Goal: Check status: Check status

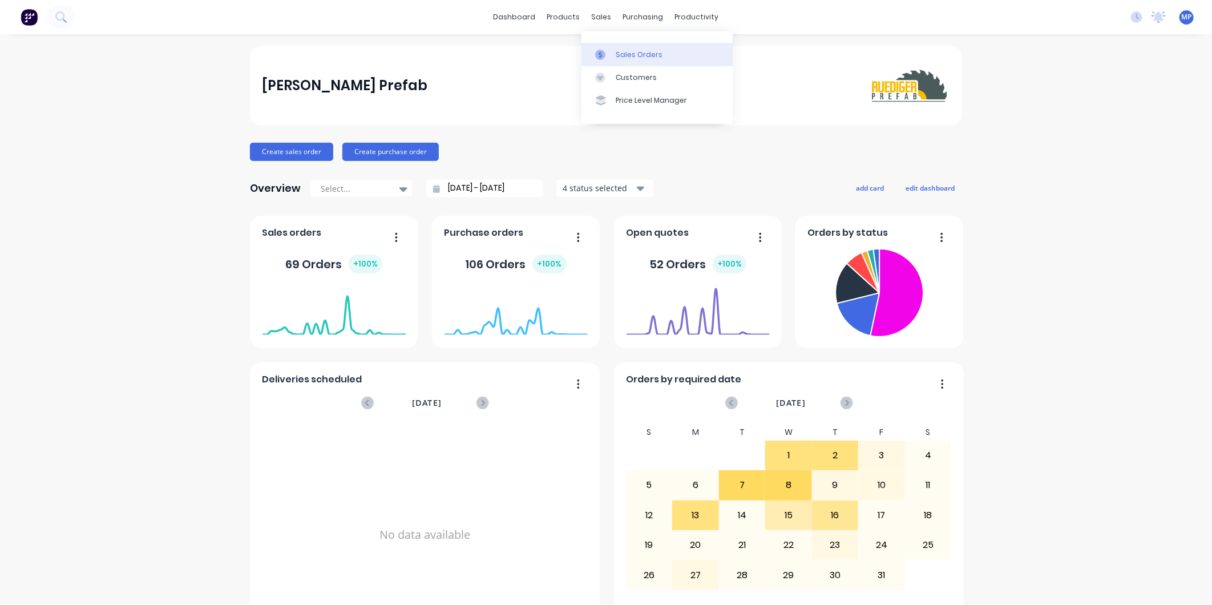
click at [616, 50] on div "Sales Orders" at bounding box center [639, 55] width 47 height 10
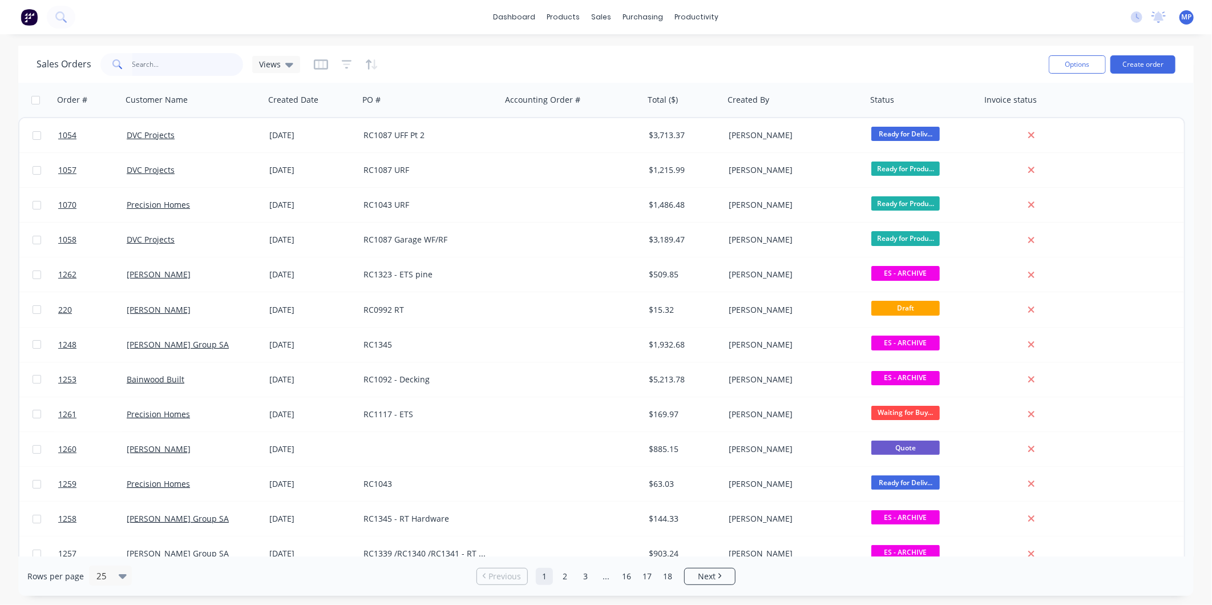
click at [184, 71] on input "text" at bounding box center [187, 64] width 111 height 23
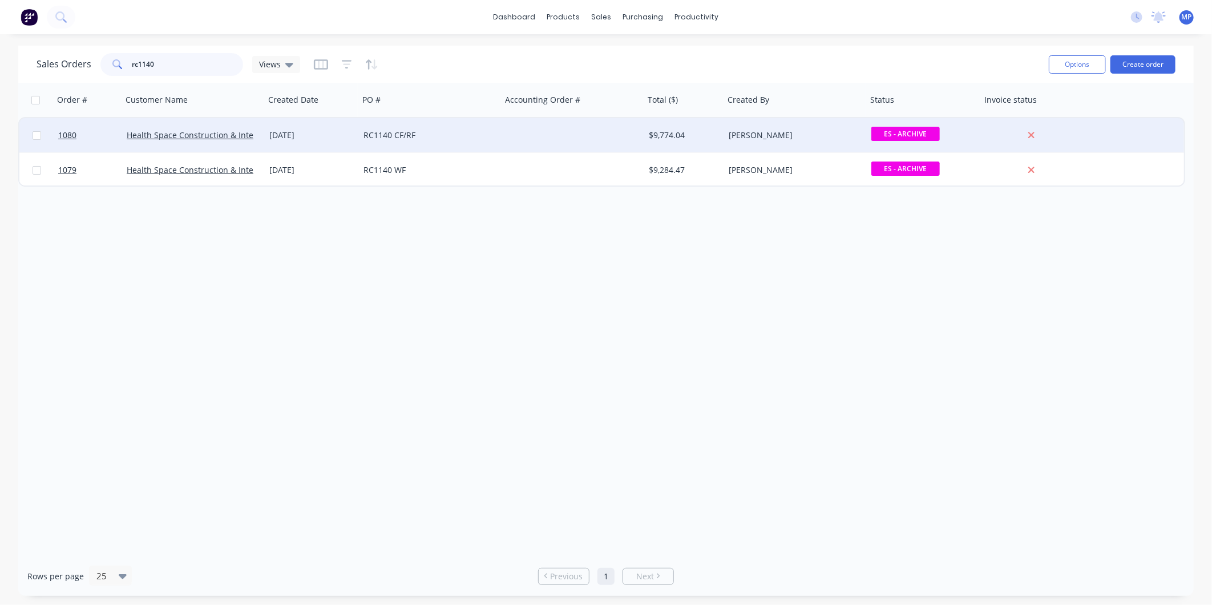
type input "rc1140"
click at [466, 140] on div "RC1140 CF/RF" at bounding box center [426, 135] width 127 height 11
click at [426, 140] on div "RC1140 CF/RF" at bounding box center [430, 135] width 143 height 34
